Goal: Transaction & Acquisition: Purchase product/service

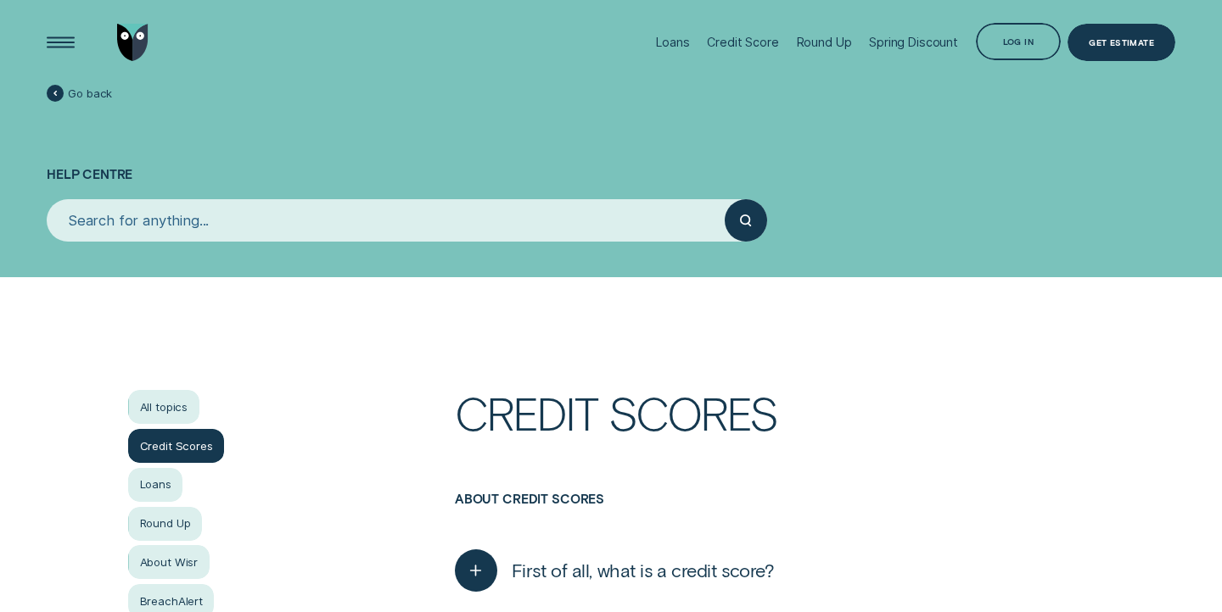
click at [125, 45] on img "Go to home page" at bounding box center [132, 43] width 31 height 38
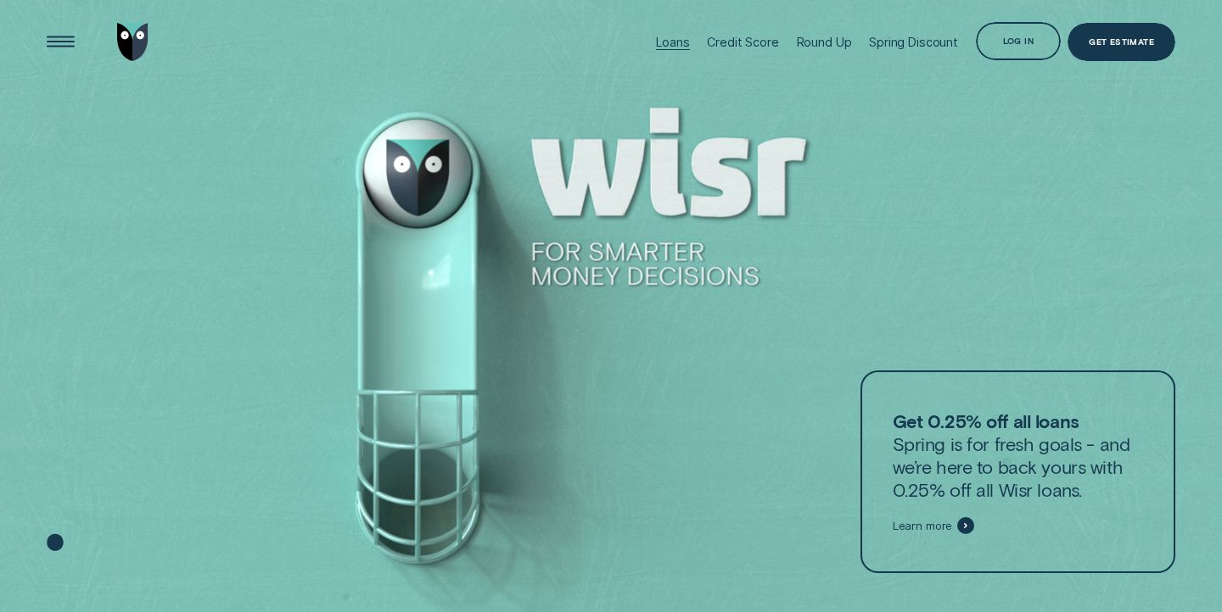
click at [668, 38] on div "Loans" at bounding box center [672, 42] width 33 height 14
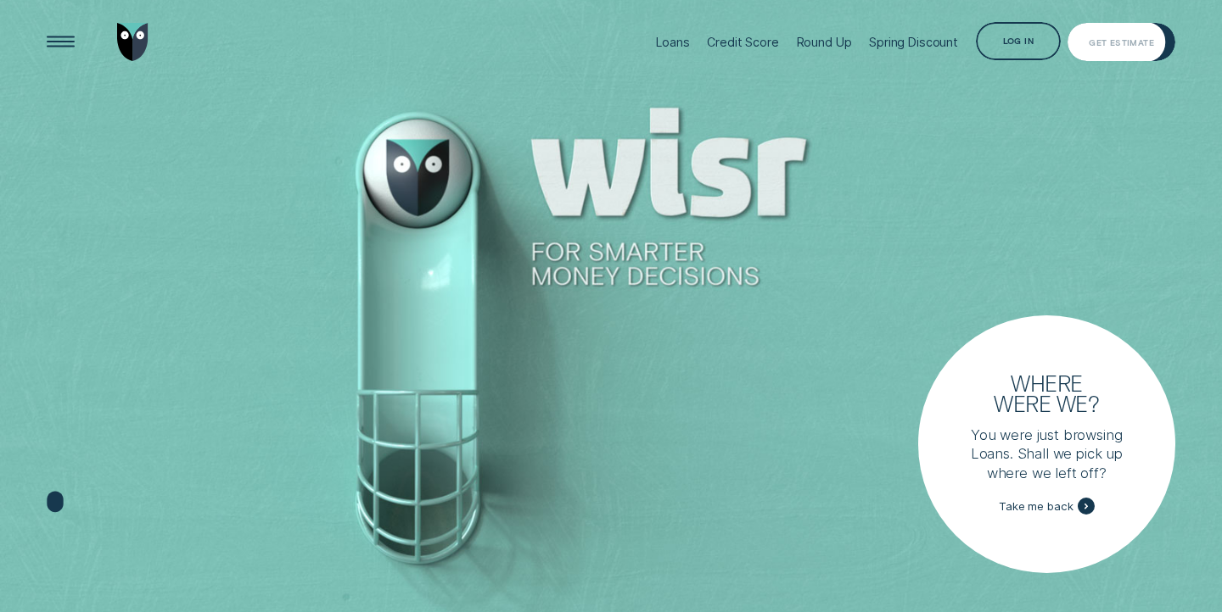
click at [1132, 35] on div "Get Estimate" at bounding box center [1121, 42] width 108 height 38
